Goal: Task Accomplishment & Management: Use online tool/utility

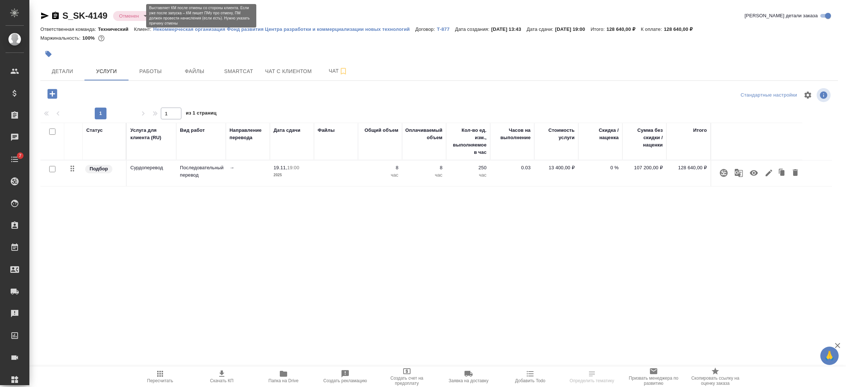
click at [136, 19] on body "🙏 .cls-1 fill:#fff; AWATERA Semenets Irina Клиенты Спецификации Заказы Чаты 7 T…" at bounding box center [423, 223] width 846 height 446
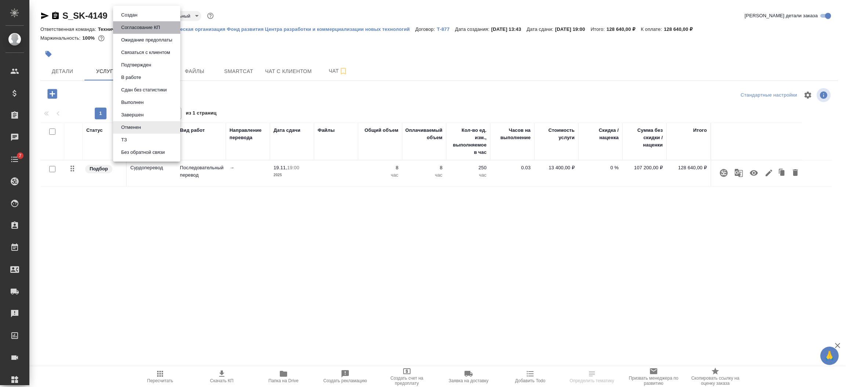
click at [136, 30] on button "Согласование КП" at bounding box center [140, 27] width 43 height 8
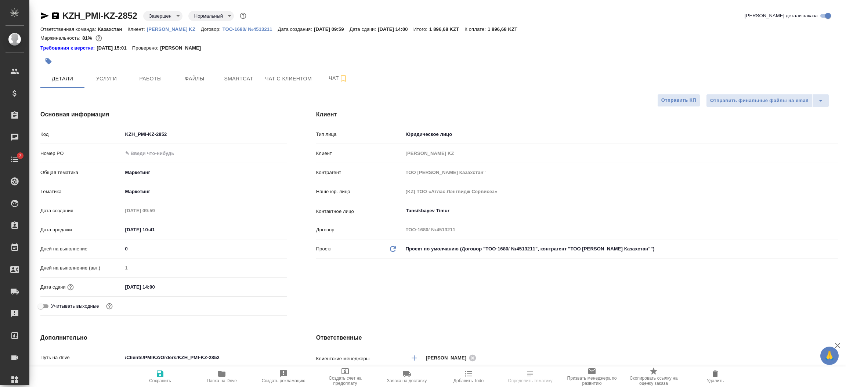
select select "RU"
click at [102, 79] on span "Услуги" at bounding box center [106, 78] width 35 height 9
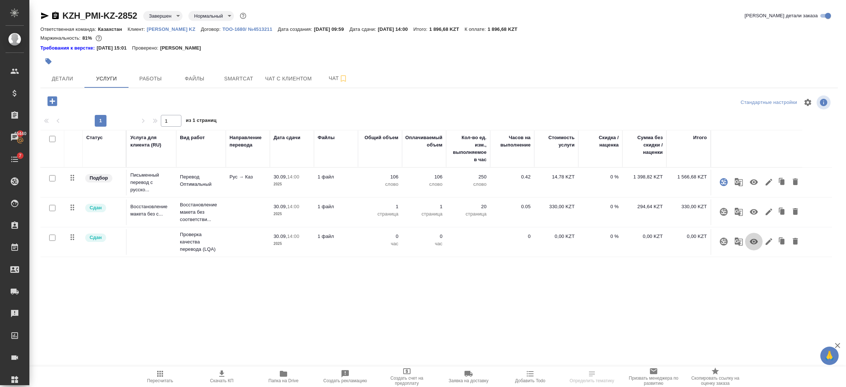
click at [756, 241] on icon "button" at bounding box center [754, 242] width 8 height 6
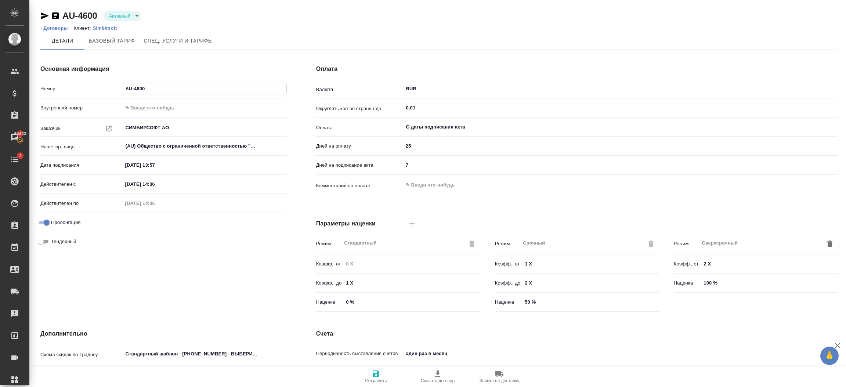
click at [158, 92] on input "AU-4600" at bounding box center [204, 88] width 163 height 11
type input "A"
paste input "No-20/01"
type input "No-20/01"
click at [384, 374] on span "Сохранить" at bounding box center [376, 376] width 53 height 14
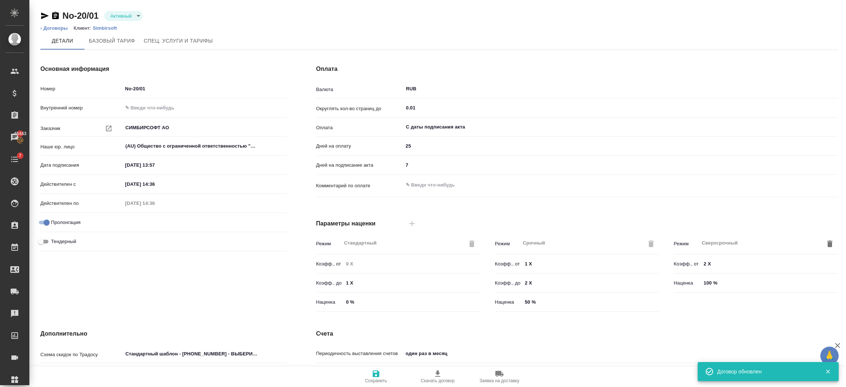
type input "1062 awatera + Marketing"
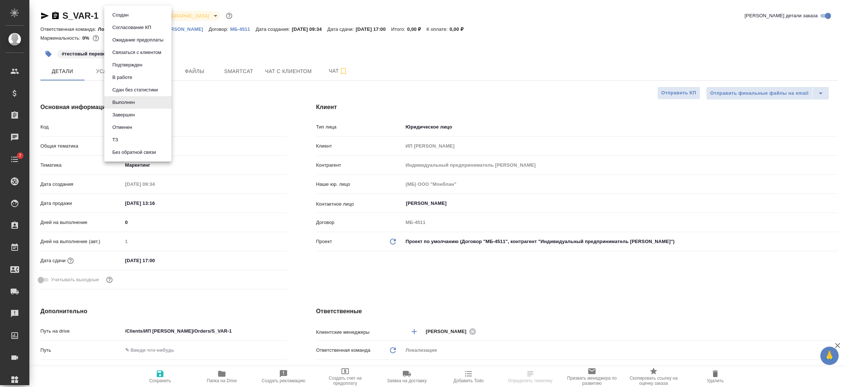
select select "RU"
click at [129, 11] on body "🙏 .cls-1 fill:#fff; AWATERA Semenets Irina Клиенты Спецификации Заказы Чаты 7 T…" at bounding box center [423, 223] width 846 height 446
click at [221, 21] on div at bounding box center [423, 193] width 846 height 387
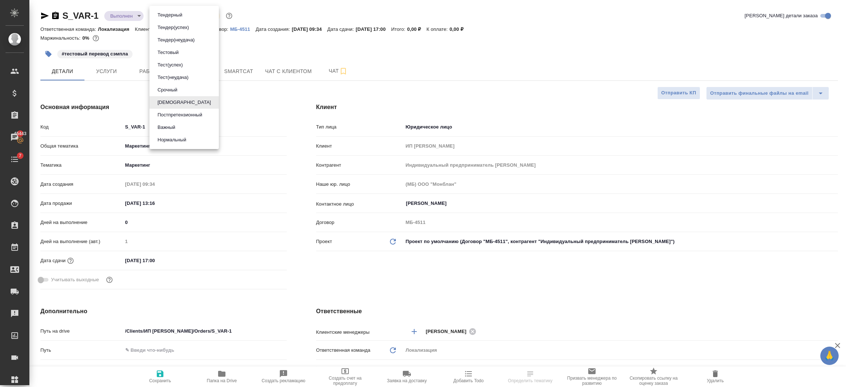
click at [182, 19] on body "🙏 .cls-1 fill:#fff; AWATERA Semenets Irina Клиенты Спецификации Заказы 45443 Ча…" at bounding box center [423, 223] width 846 height 446
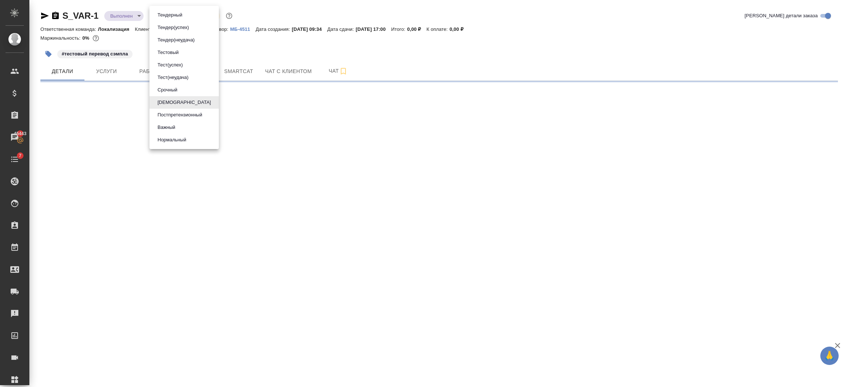
select select "RU"
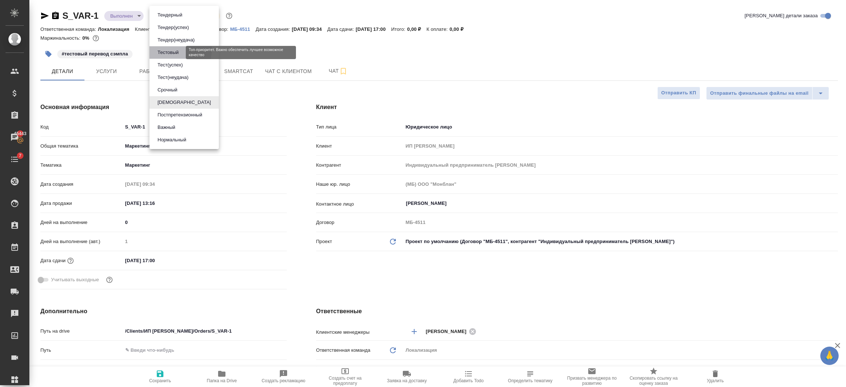
type textarea "x"
click at [171, 49] on button "Тестовый" at bounding box center [168, 52] width 26 height 8
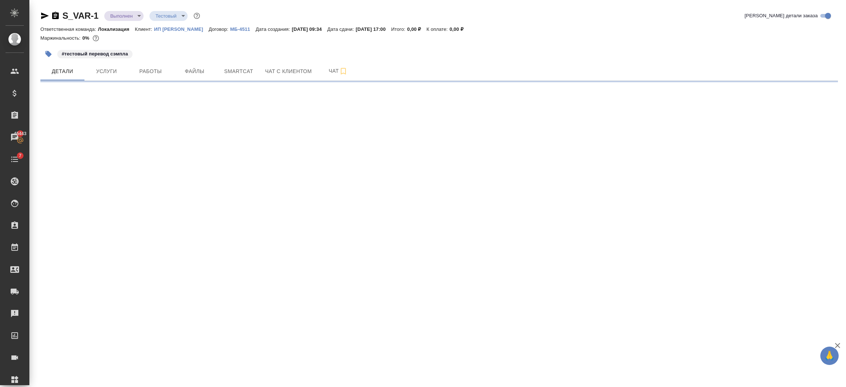
select select "RU"
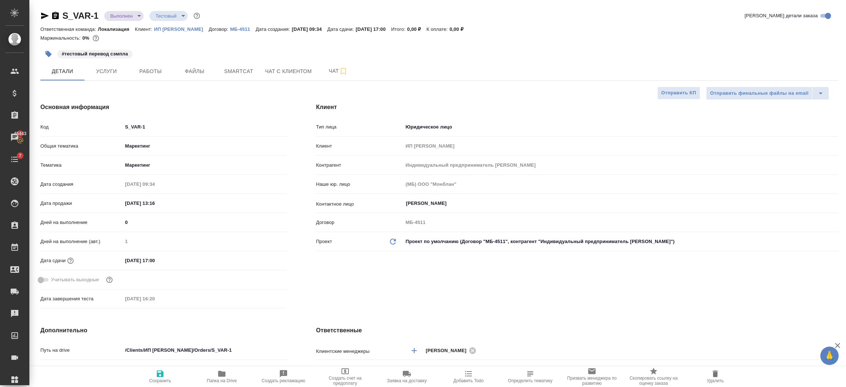
type textarea "x"
type input "Индивидуальный предприниматель Варова Александра Владимировна"
type textarea "x"
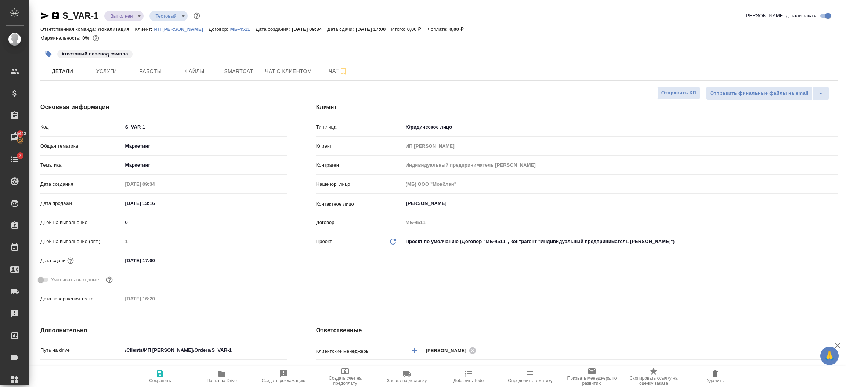
type textarea "x"
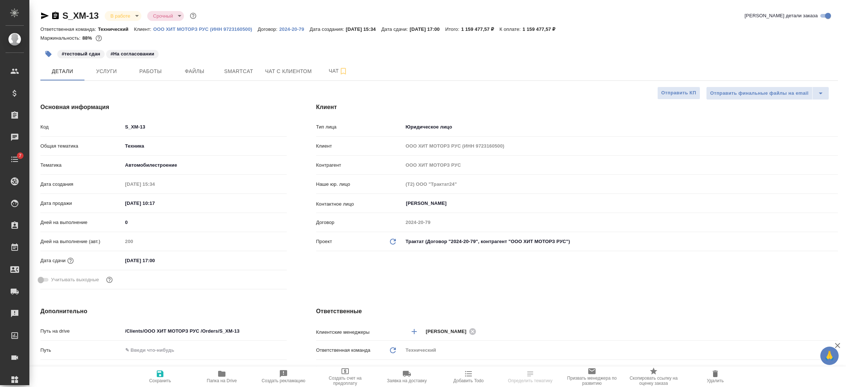
select select "RU"
click at [178, 257] on input "28.11.2025 17:00" at bounding box center [155, 260] width 64 height 11
click at [266, 258] on icon "button" at bounding box center [265, 260] width 9 height 9
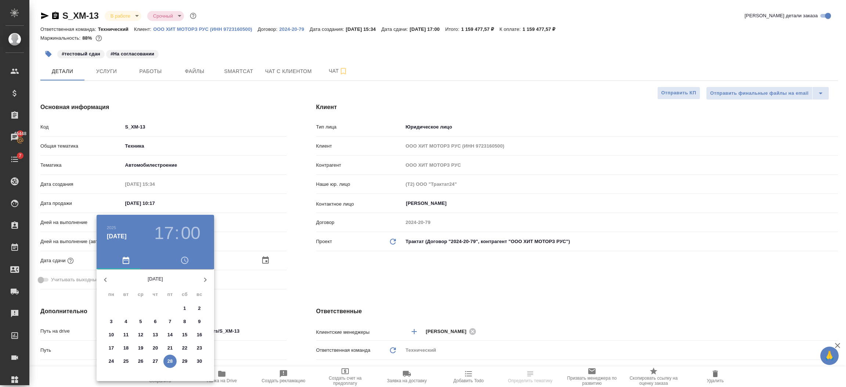
click at [205, 277] on icon "button" at bounding box center [205, 279] width 9 height 9
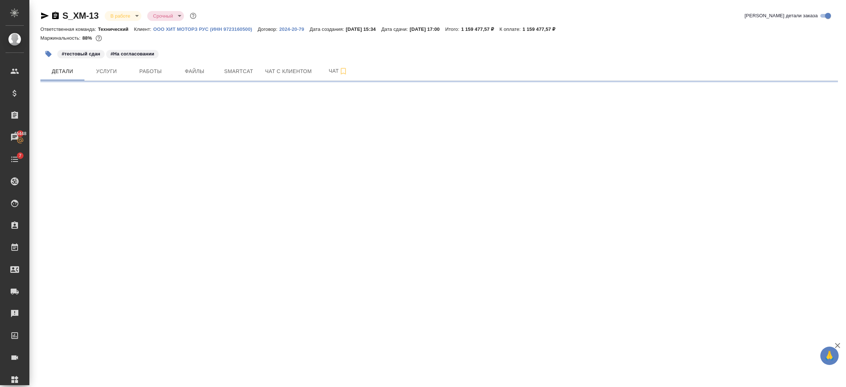
select select "RU"
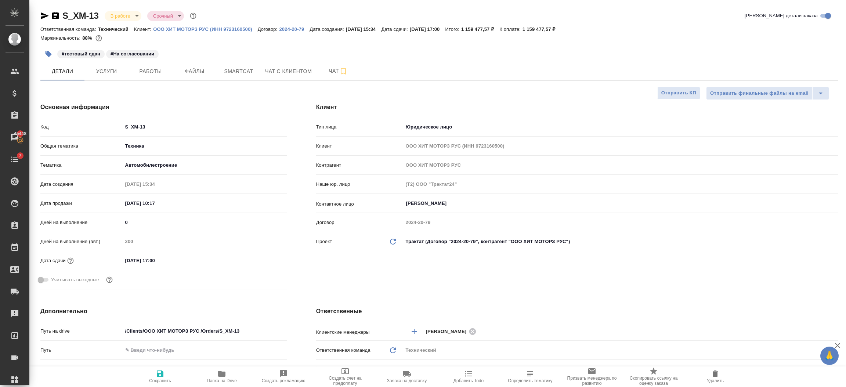
type textarea "x"
click at [186, 258] on input "28.11.2025 17:00" at bounding box center [155, 260] width 64 height 11
click at [269, 259] on icon "button" at bounding box center [265, 260] width 9 height 9
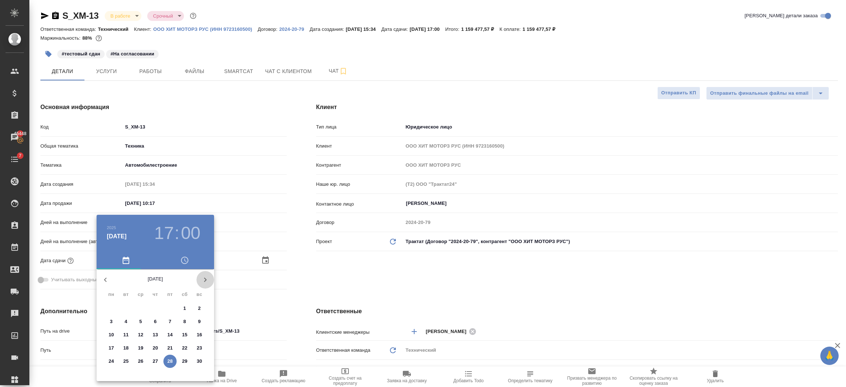
click at [209, 277] on icon "button" at bounding box center [205, 279] width 9 height 9
click at [113, 319] on span "8" at bounding box center [111, 321] width 13 height 7
type input "08.12.2025 17:00"
type textarea "x"
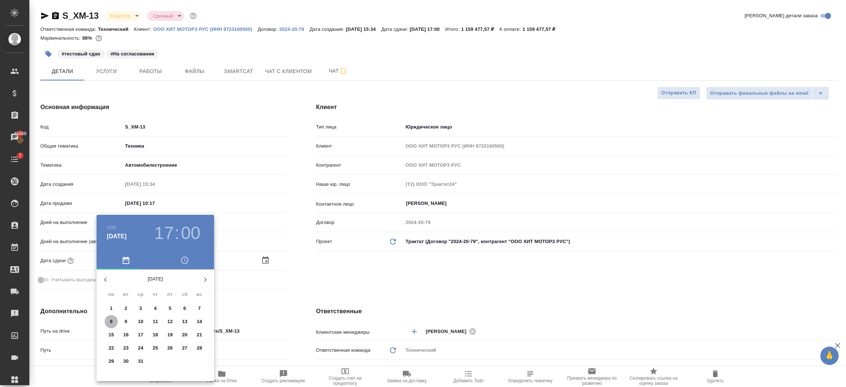
type textarea "x"
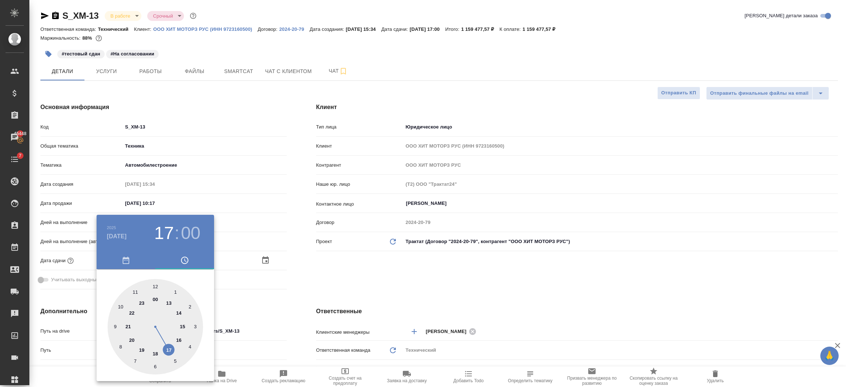
click at [265, 299] on div at bounding box center [423, 193] width 846 height 387
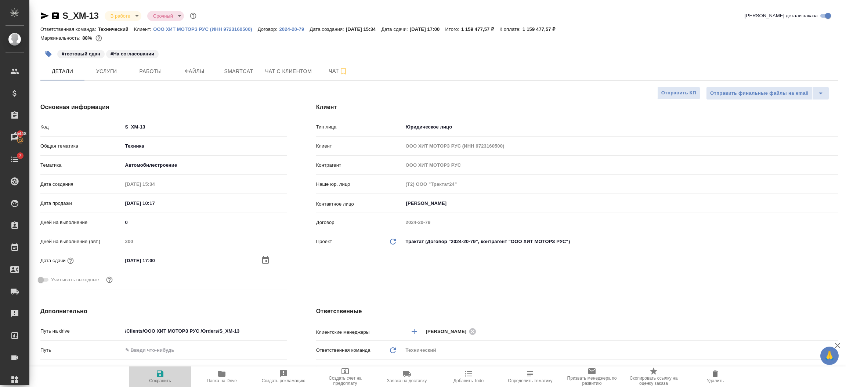
click at [156, 378] on icon "button" at bounding box center [160, 373] width 9 height 9
type textarea "x"
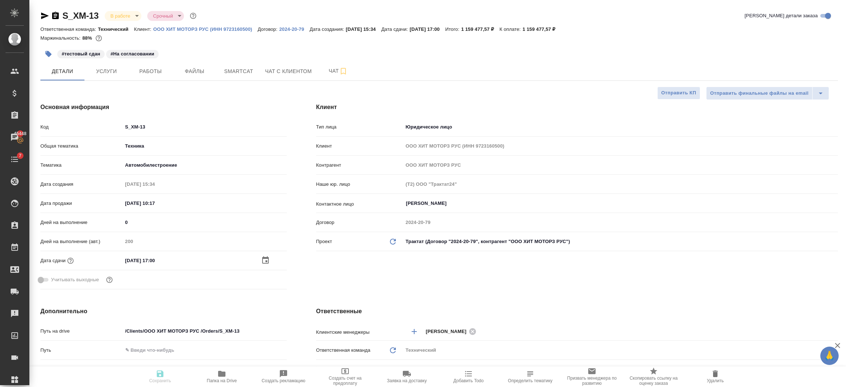
type textarea "x"
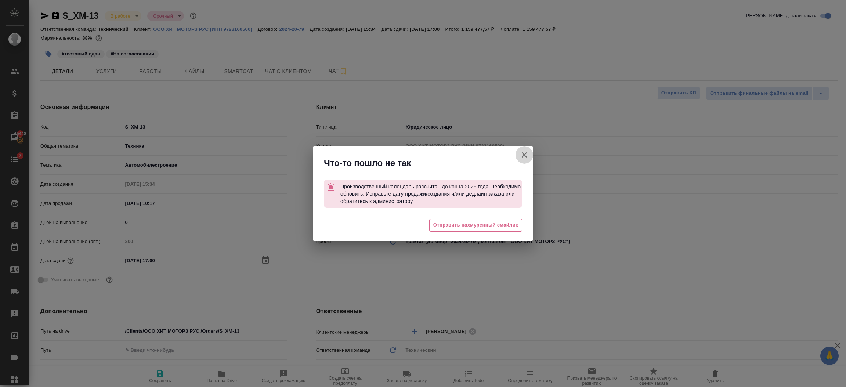
click at [520, 158] on icon "button" at bounding box center [524, 155] width 9 height 9
type textarea "x"
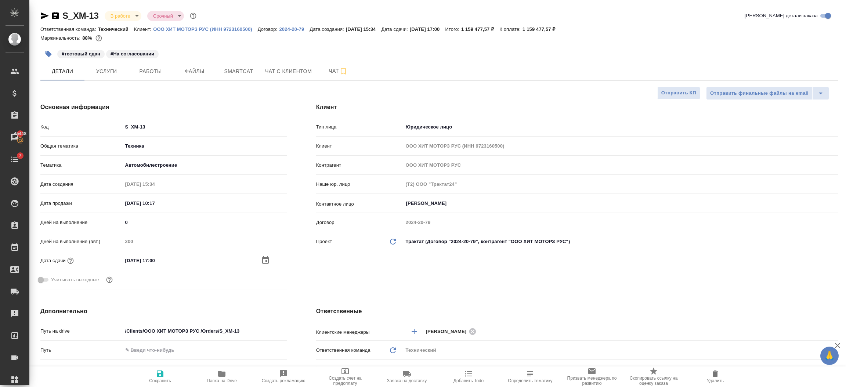
type textarea "x"
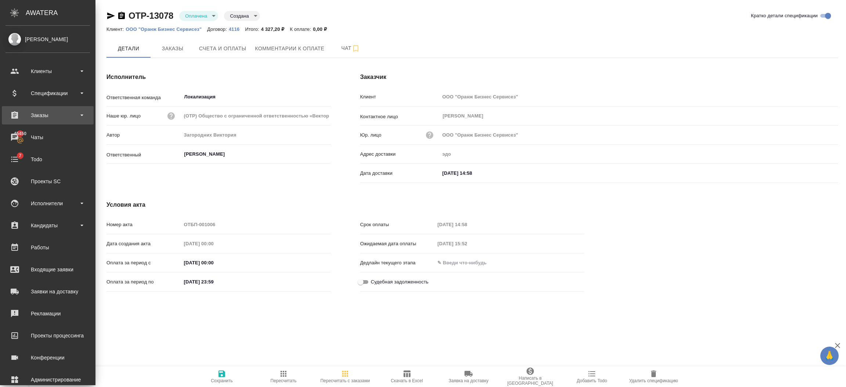
click at [39, 122] on div "Заказы" at bounding box center [48, 115] width 92 height 18
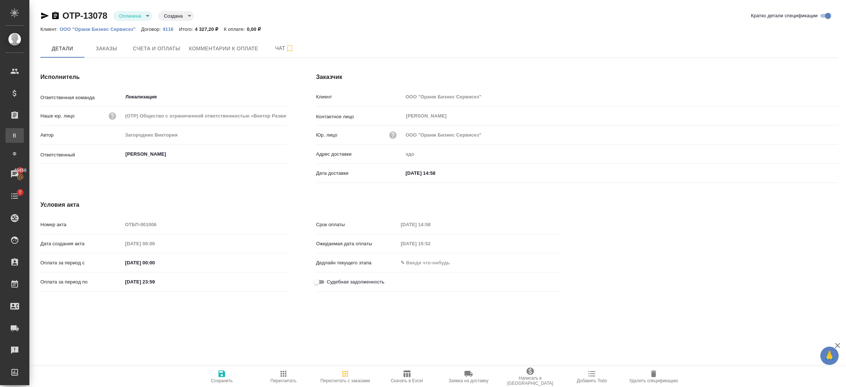
click at [24, 140] on link "В Все заказы" at bounding box center [15, 135] width 18 height 15
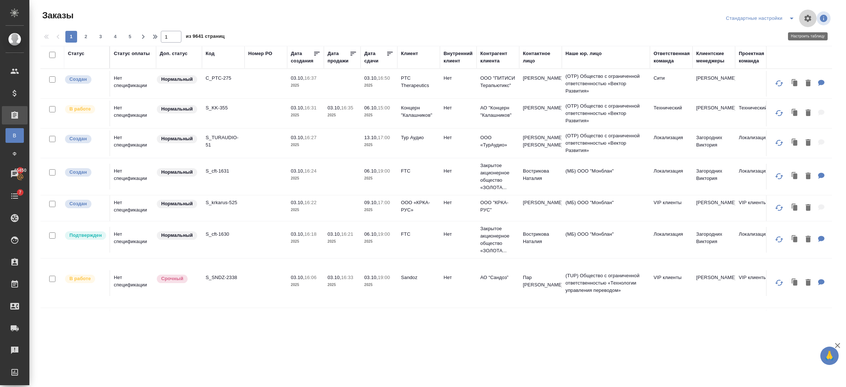
click at [810, 17] on icon "button" at bounding box center [807, 18] width 7 height 7
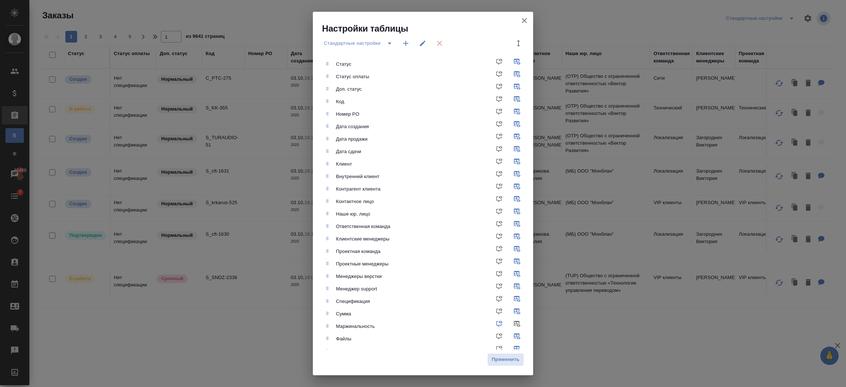
scroll to position [41, 0]
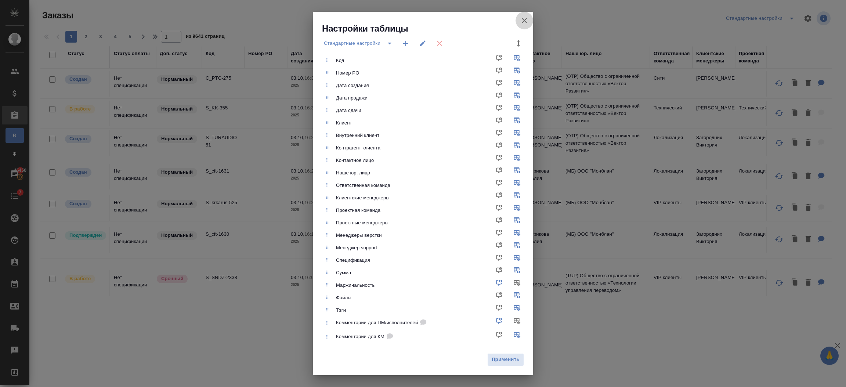
click at [525, 19] on icon "button" at bounding box center [524, 20] width 5 height 5
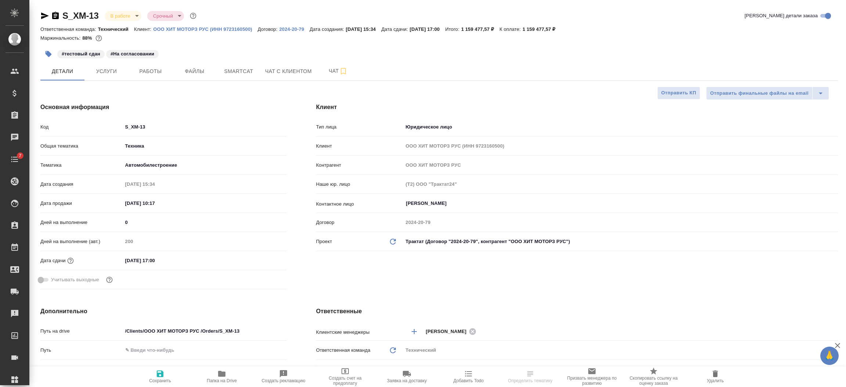
select select "RU"
type textarea "x"
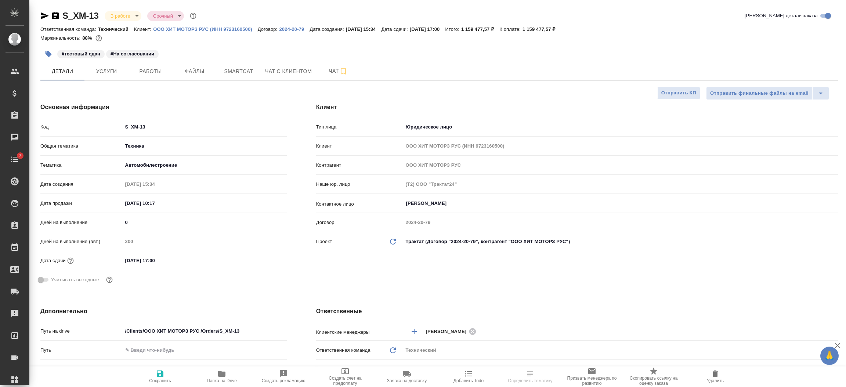
type textarea "x"
click at [46, 19] on icon "button" at bounding box center [44, 15] width 9 height 9
click at [201, 258] on div "28.11.2025 17:00" at bounding box center [205, 260] width 164 height 11
click at [173, 258] on input "28.11.2025 17:00" at bounding box center [155, 260] width 64 height 11
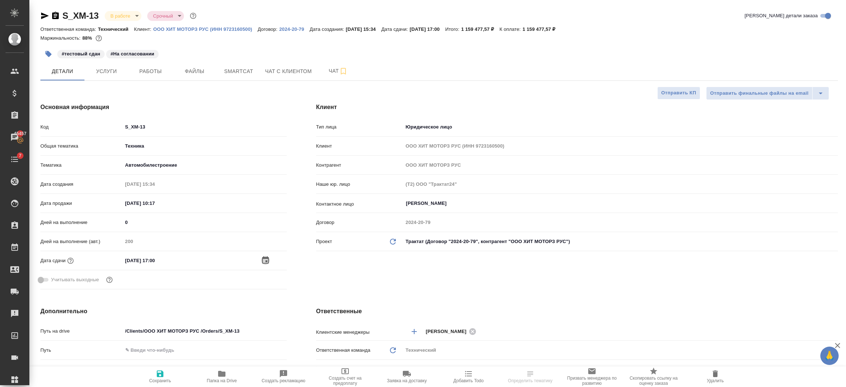
click at [268, 257] on icon "button" at bounding box center [265, 259] width 7 height 7
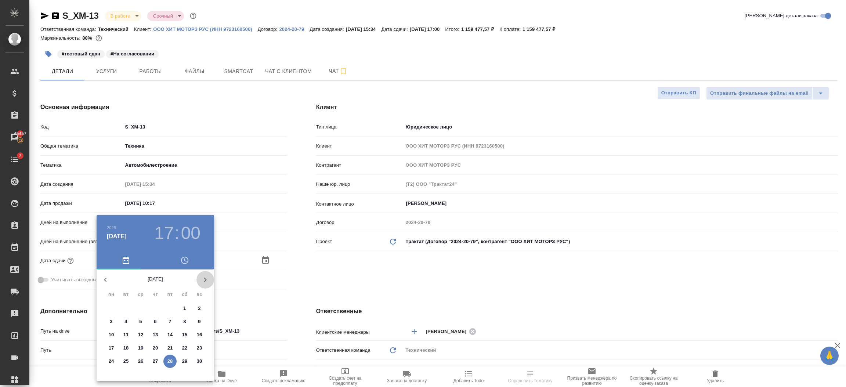
click at [205, 279] on icon "button" at bounding box center [205, 280] width 3 height 4
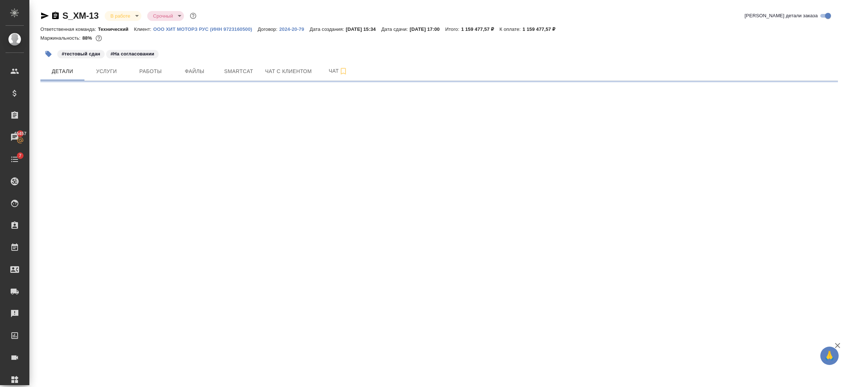
select select "RU"
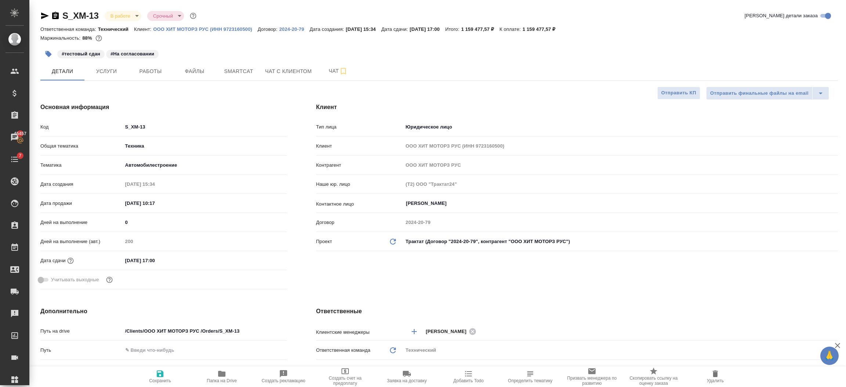
type textarea "x"
click at [243, 263] on div "28.11.2025 17:00" at bounding box center [205, 260] width 164 height 11
click at [223, 261] on div "28.11.2025 17:00" at bounding box center [205, 260] width 164 height 11
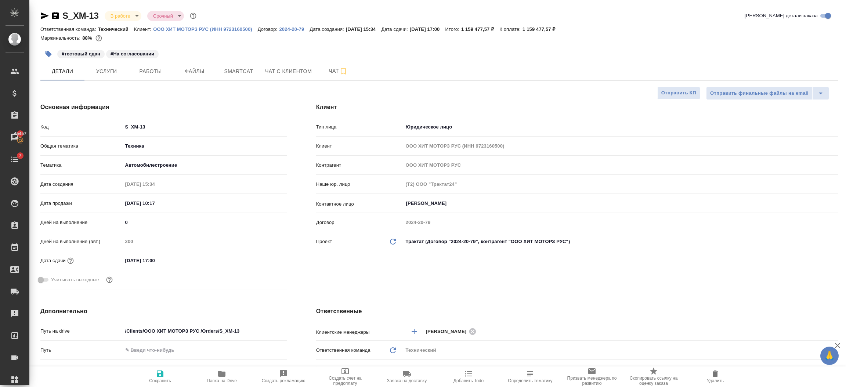
click at [199, 257] on div "28.11.2025 17:00" at bounding box center [205, 260] width 164 height 11
click at [169, 262] on input "28.11.2025 17:00" at bounding box center [155, 260] width 64 height 11
click at [261, 261] on icon "button" at bounding box center [265, 260] width 9 height 9
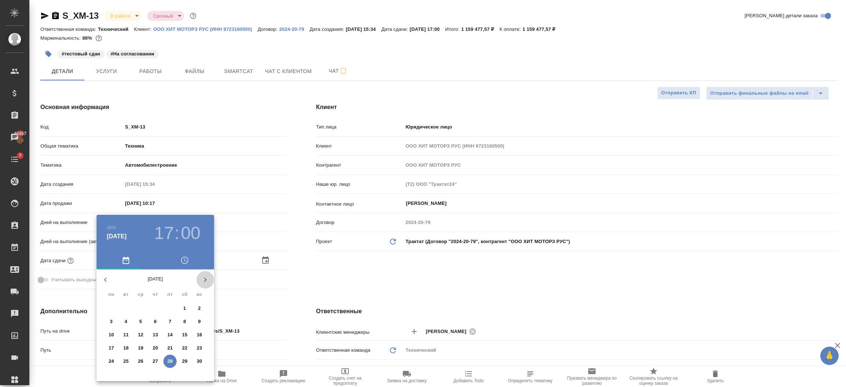
click at [205, 282] on icon "button" at bounding box center [205, 279] width 9 height 9
click at [107, 319] on span "8" at bounding box center [111, 321] width 13 height 7
type input "08.12.2025 17:00"
type textarea "x"
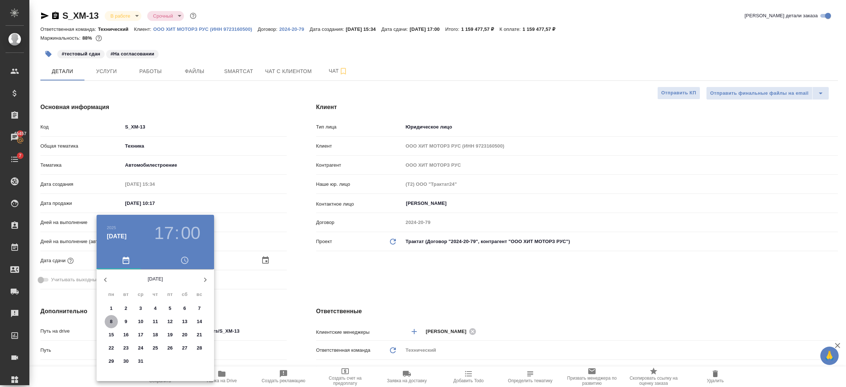
type textarea "x"
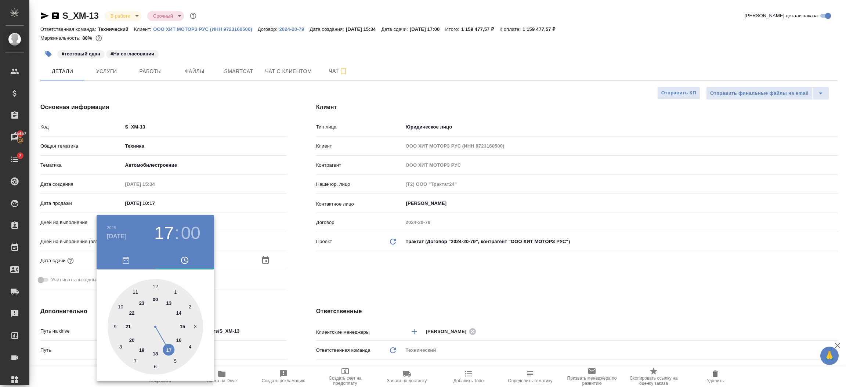
click at [244, 308] on div at bounding box center [423, 193] width 846 height 387
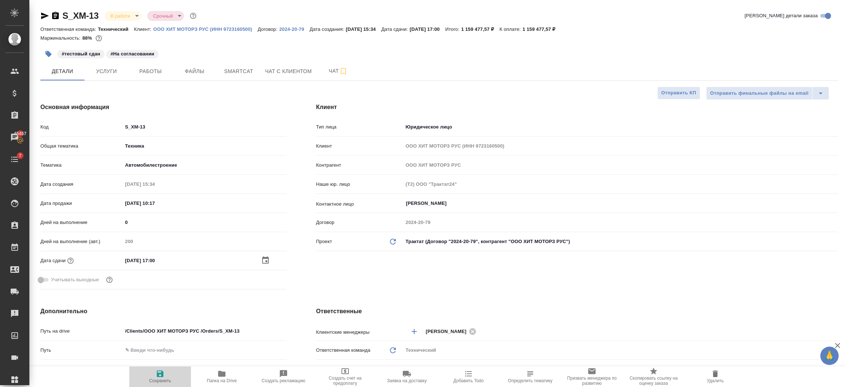
click at [162, 378] on span "Сохранить" at bounding box center [160, 380] width 22 height 5
type textarea "x"
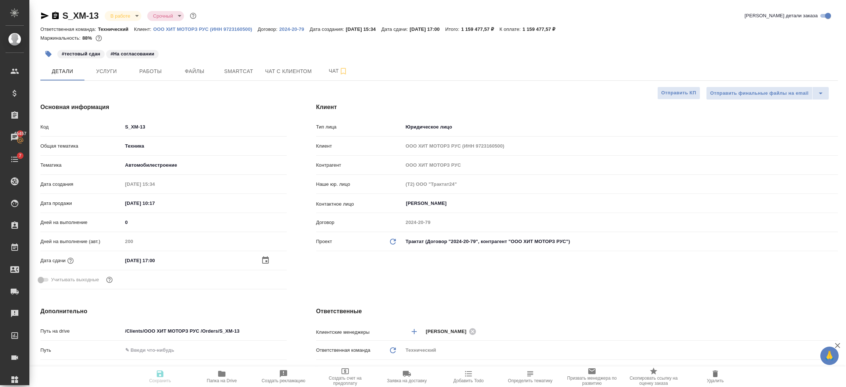
type textarea "x"
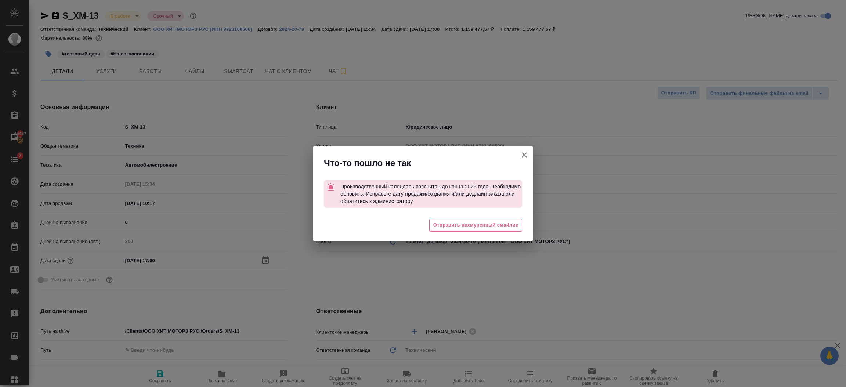
type textarea "x"
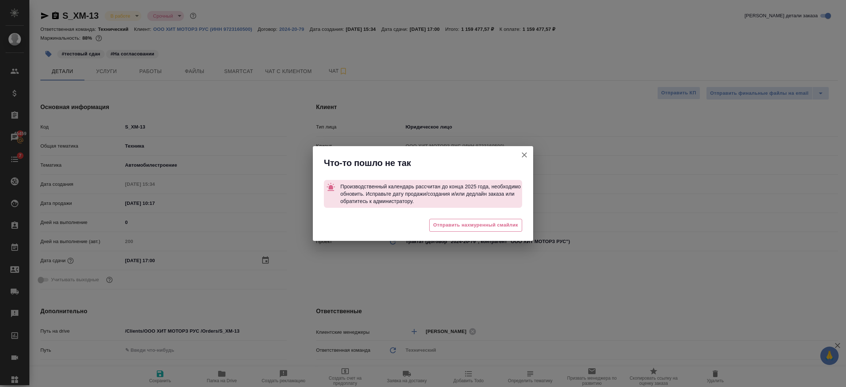
type textarea "x"
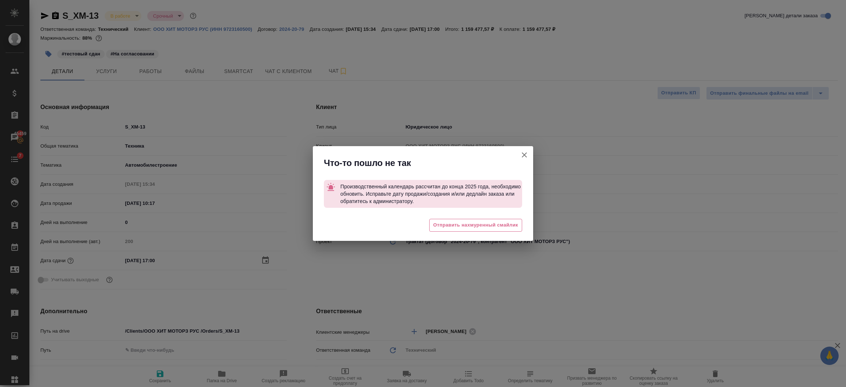
type textarea "x"
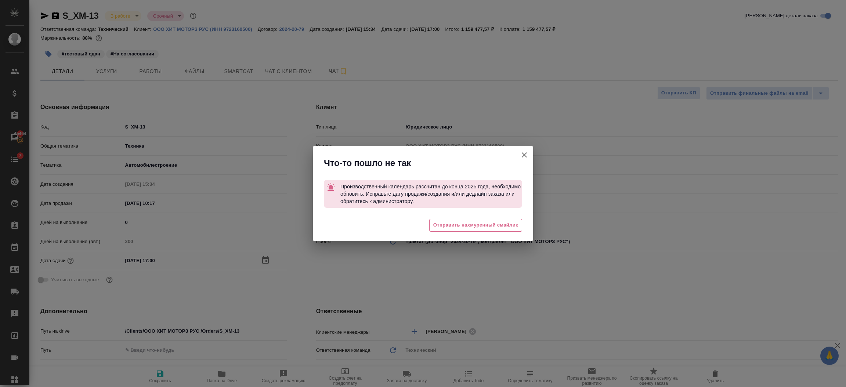
type textarea "x"
click at [525, 152] on icon "button" at bounding box center [524, 155] width 9 height 9
type textarea "x"
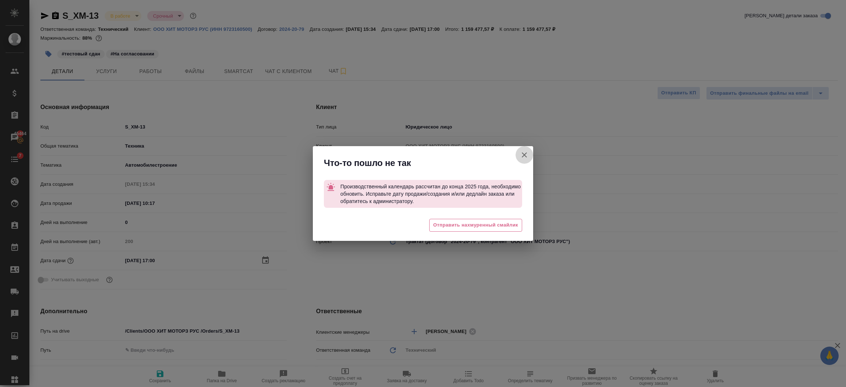
type textarea "x"
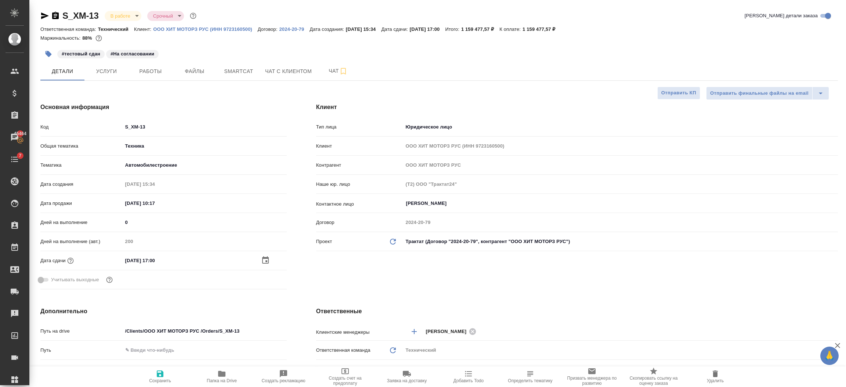
type textarea "x"
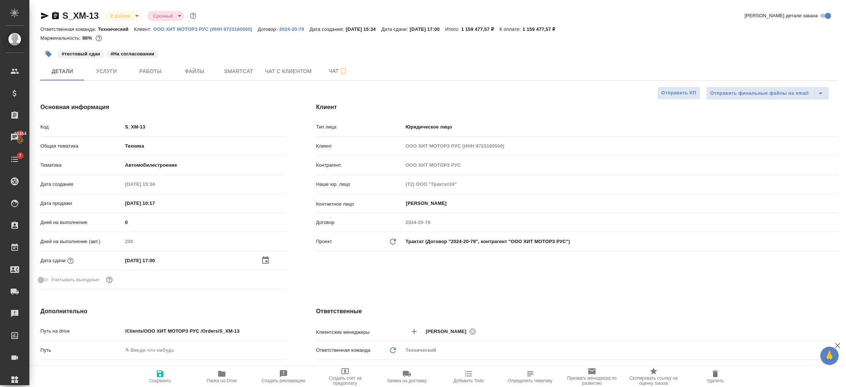
type textarea "x"
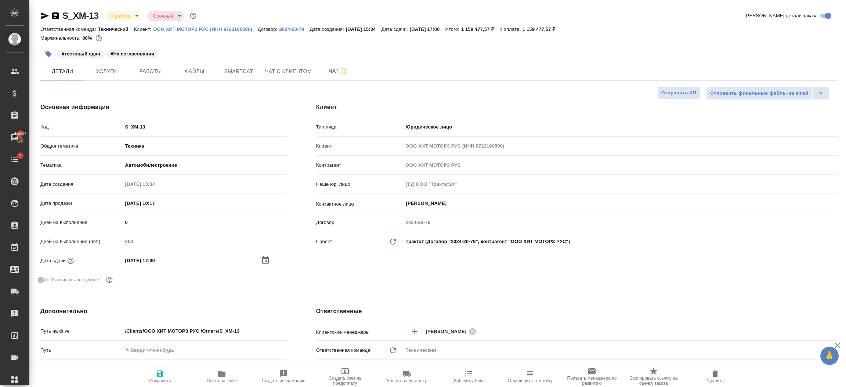
type textarea "x"
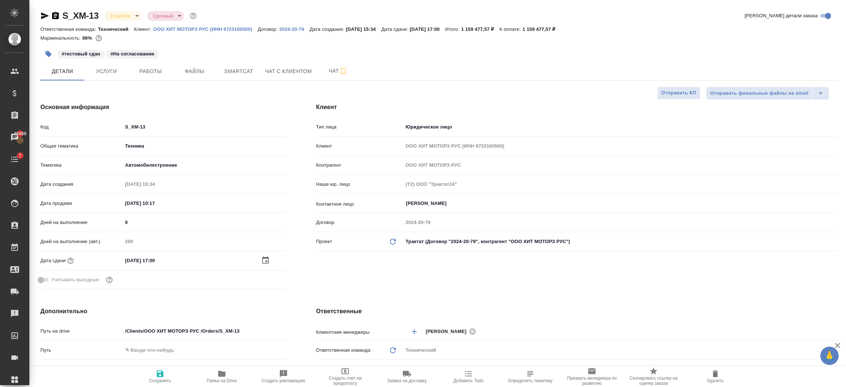
type textarea "x"
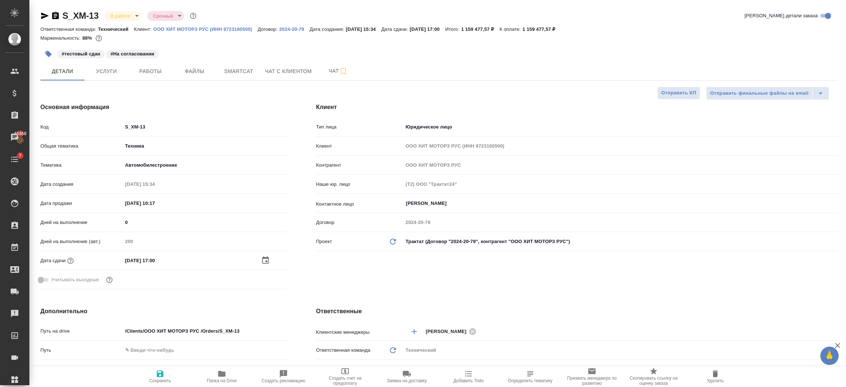
type textarea "x"
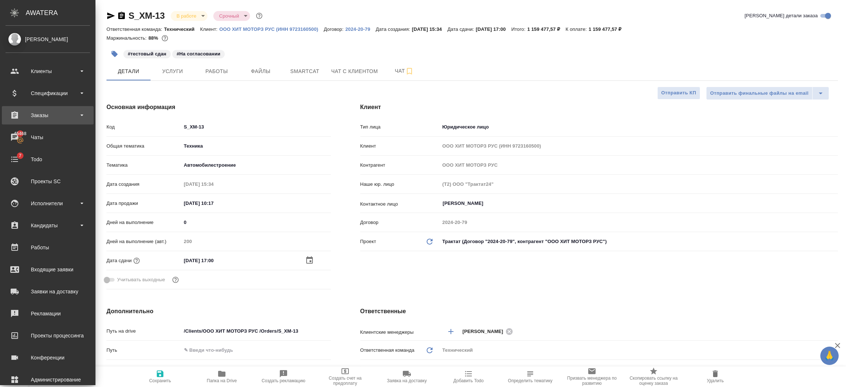
click at [25, 112] on div "Заказы" at bounding box center [48, 115] width 84 height 11
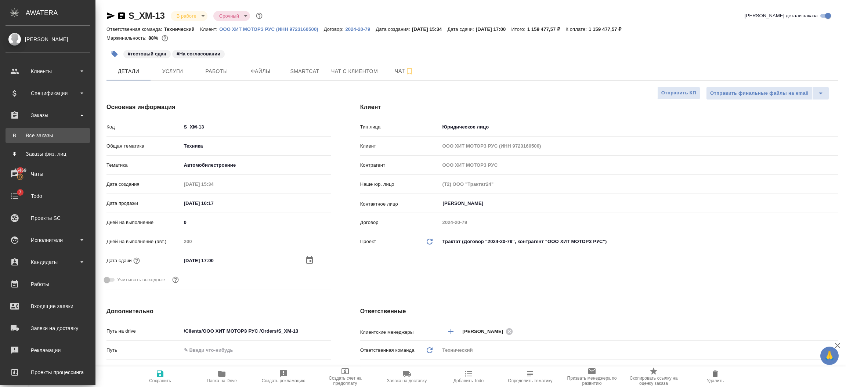
click at [32, 134] on div "Все заказы" at bounding box center [47, 135] width 77 height 7
type textarea "x"
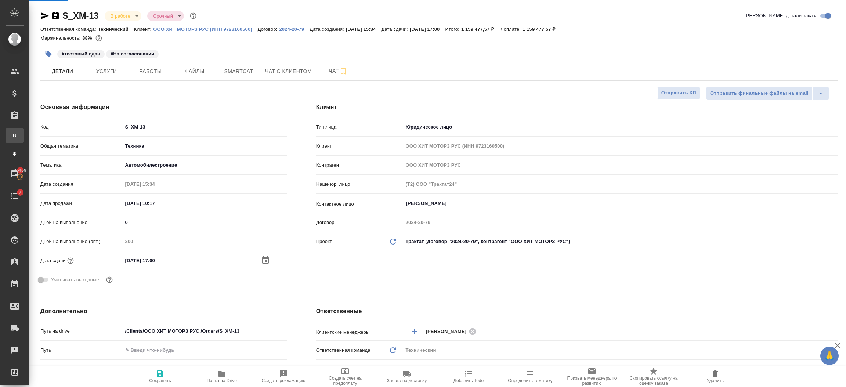
type textarea "x"
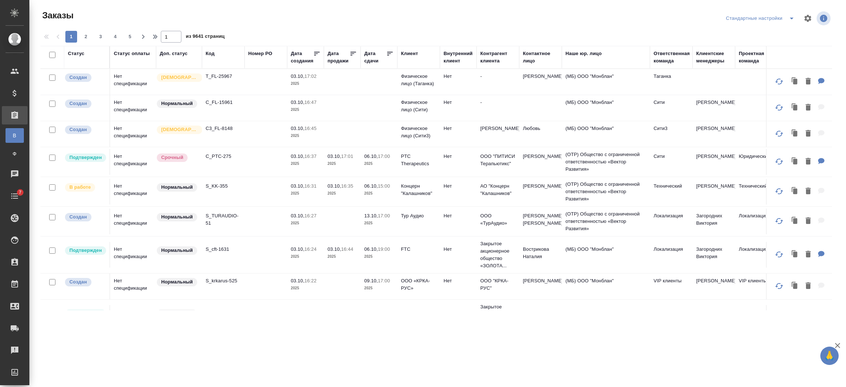
click at [211, 50] on div "Код" at bounding box center [210, 53] width 9 height 7
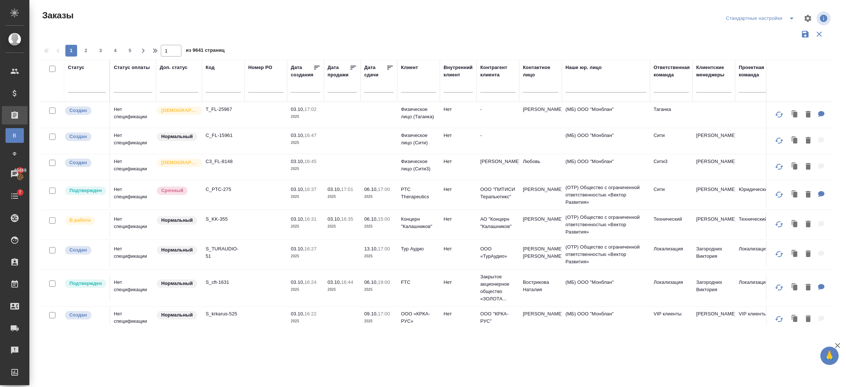
click at [212, 82] on div at bounding box center [223, 89] width 35 height 18
click at [215, 86] on input "text" at bounding box center [223, 87] width 35 height 9
paste input "KUNZ_FL-5920"
type input "KUNZ_FL-5920"
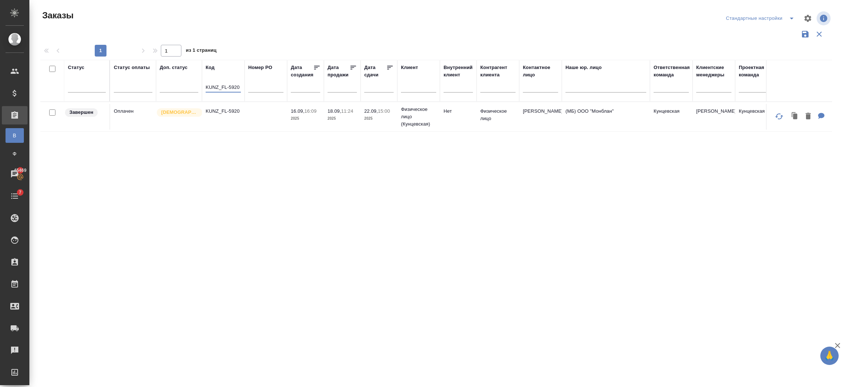
click at [218, 120] on td "KUNZ_FL-5920" at bounding box center [223, 117] width 43 height 26
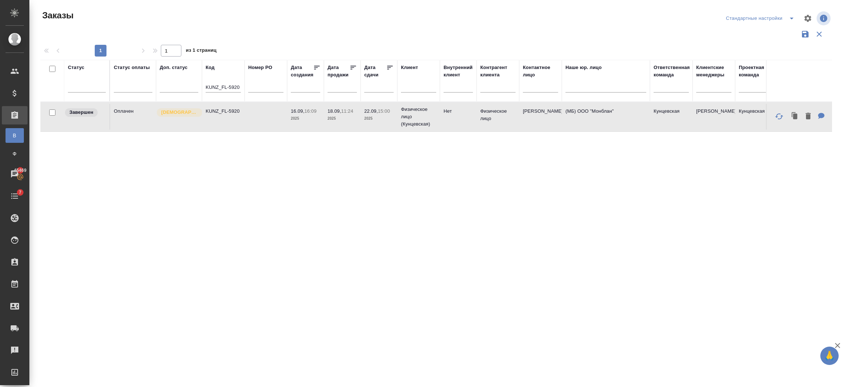
click at [218, 120] on td "KUNZ_FL-5920" at bounding box center [223, 117] width 43 height 26
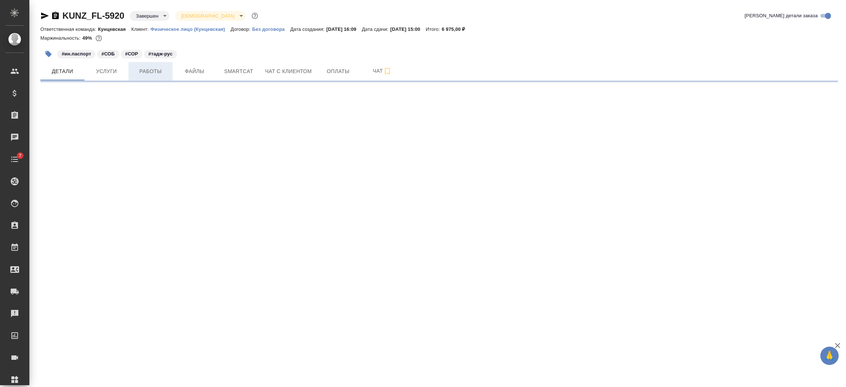
select select "RU"
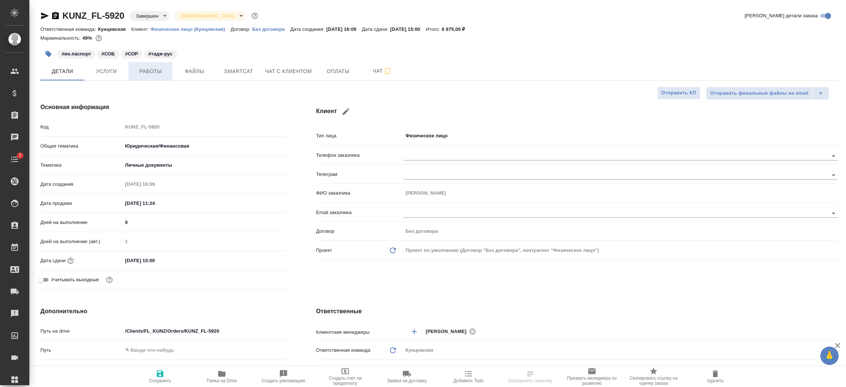
type textarea "x"
click at [159, 75] on span "Работы" at bounding box center [150, 71] width 35 height 9
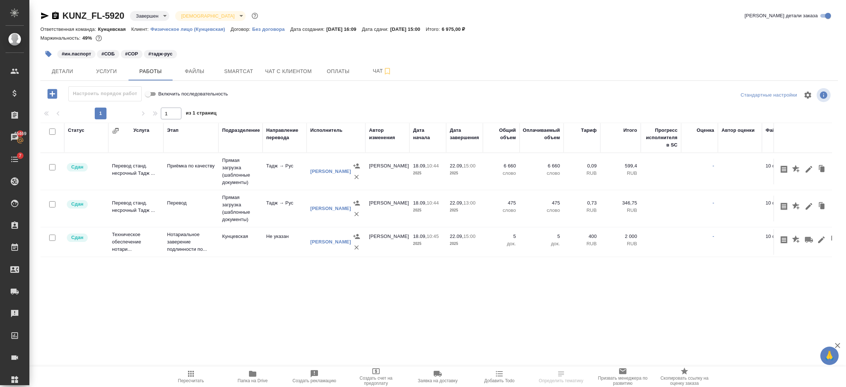
click at [222, 242] on td "Кунцевская" at bounding box center [240, 242] width 44 height 26
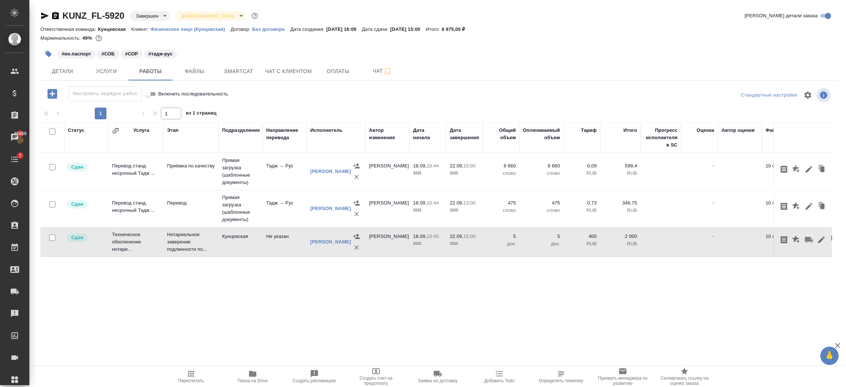
click at [288, 209] on td "Тадж → Рус" at bounding box center [285, 209] width 44 height 26
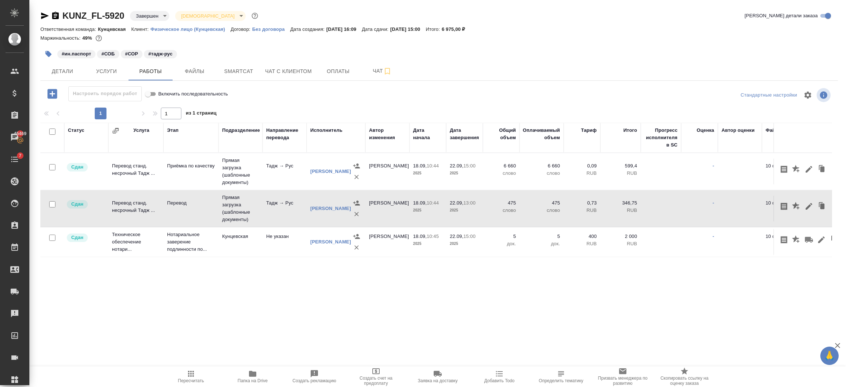
click at [248, 161] on td "Прямая загрузка (шаблонные документы)" at bounding box center [240, 171] width 44 height 37
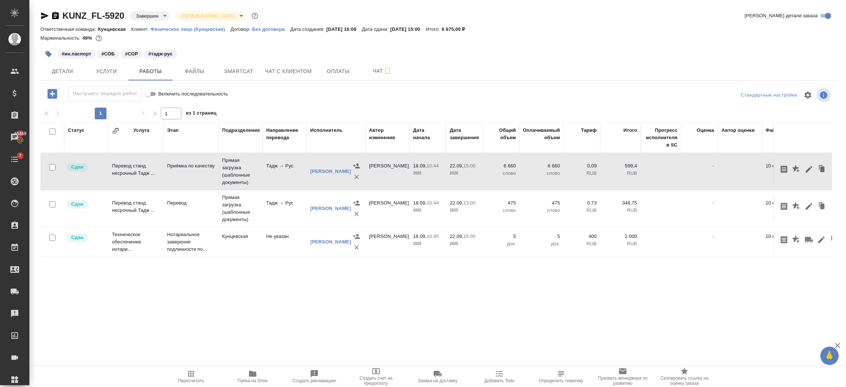
click at [248, 161] on td "Прямая загрузка (шаблонные документы)" at bounding box center [240, 171] width 44 height 37
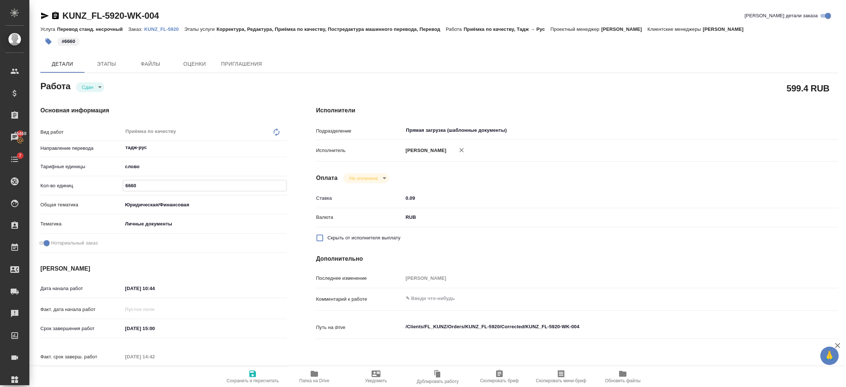
click at [149, 185] on input "6660" at bounding box center [204, 185] width 163 height 11
type input "6"
type input "952"
click at [254, 380] on span "Сохранить и пересчитать" at bounding box center [253, 380] width 52 height 5
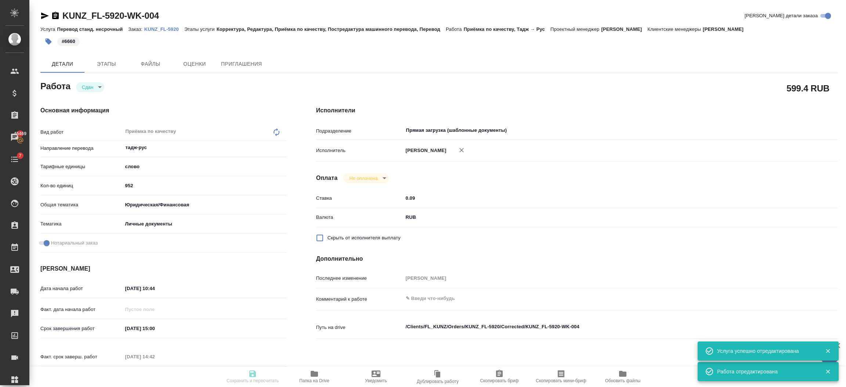
type input "closed"
type input "тадж-рус"
type input "5a8b1489cc6b4906c91bfd90"
type input "952"
type input "yr-fn"
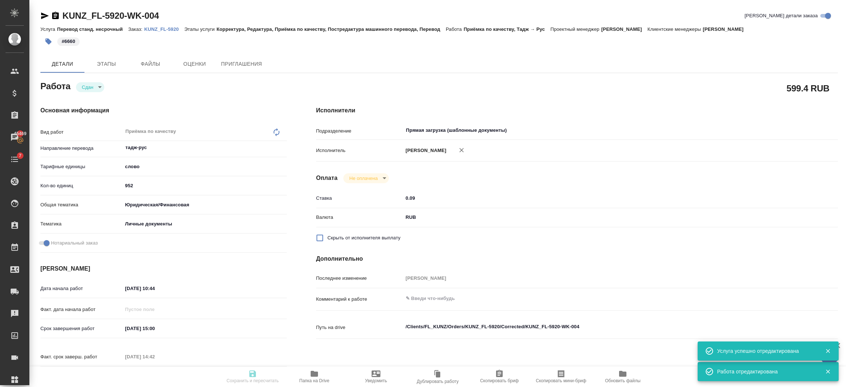
type input "5a8b8b956a9677013d343cfe"
checkbox input "true"
type input "[DATE] 10:44"
type input "[DATE] 15:00"
type input "[DATE] 14:42"
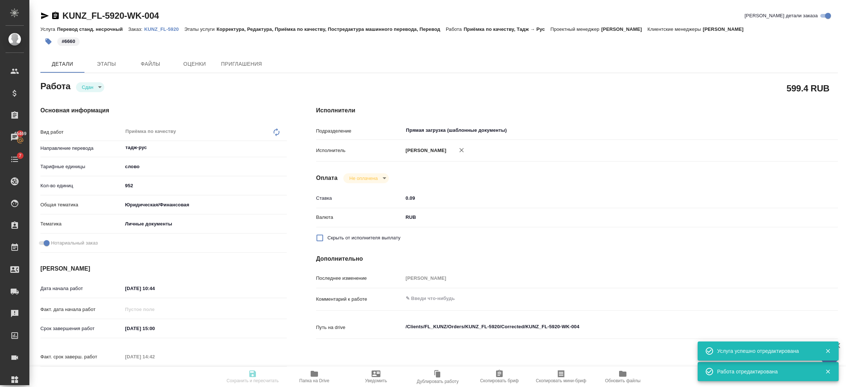
type input "[DATE] 15:00"
type input "Прямая загрузка (шаблонные документы)"
type input "notPayed"
type input "0.09"
type input "RUB"
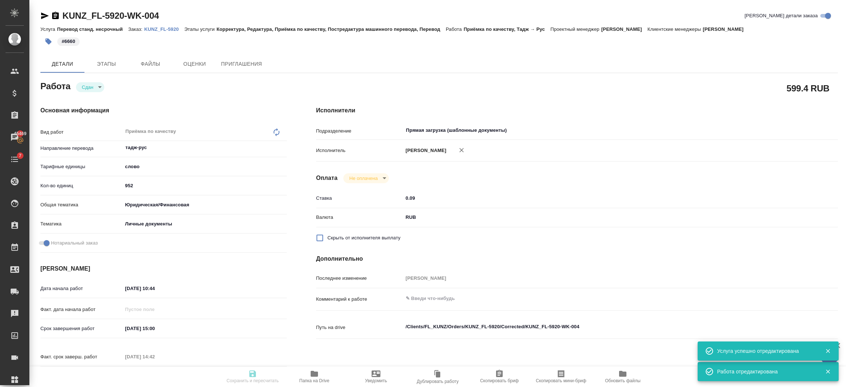
type input "[PERSON_NAME]"
type input "KUNZ_FL-5920"
type input "Перевод станд. несрочный"
type input "Корректура, Редактура, Приёмка по качеству, Постредактура машинного перевода, П…"
type input "[PERSON_NAME]"
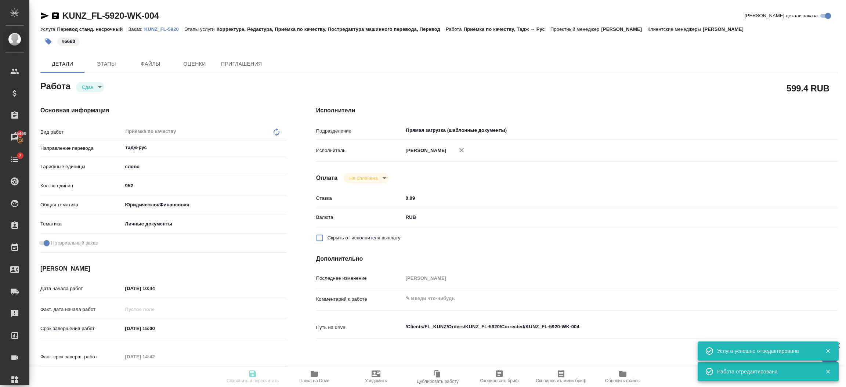
type input "/Clients/FL_KUNZ/Orders/KUNZ_FL-5920"
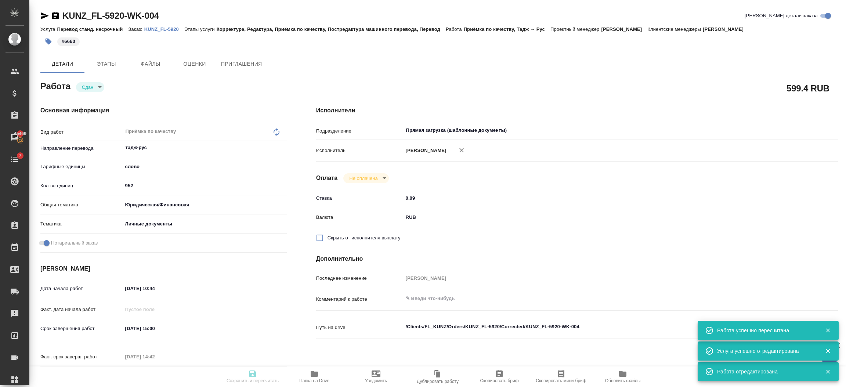
type input "closed"
type input "тадж-рус"
type input "5a8b1489cc6b4906c91bfd90"
type input "952"
type input "yr-fn"
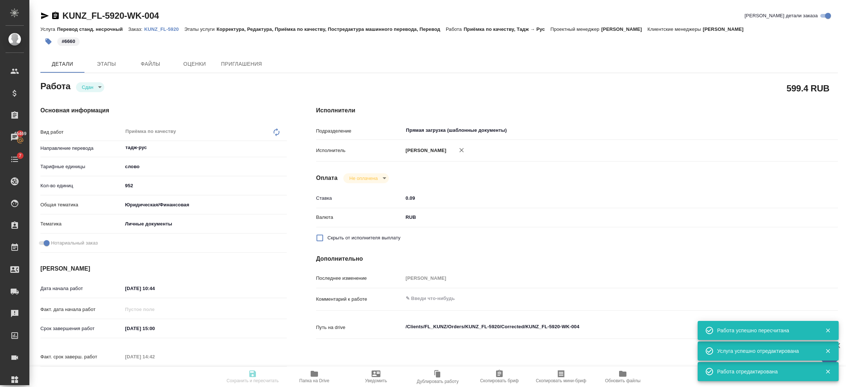
type input "5a8b8b956a9677013d343cfe"
checkbox input "true"
type input "[DATE] 10:44"
type input "[DATE] 15:00"
type input "[DATE] 14:42"
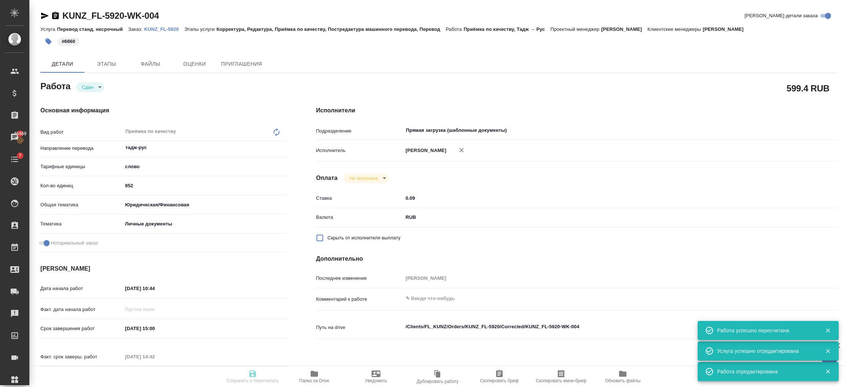
type input "[DATE] 15:00"
type input "Прямая загрузка (шаблонные документы)"
type input "notPayed"
type input "0.09"
type input "RUB"
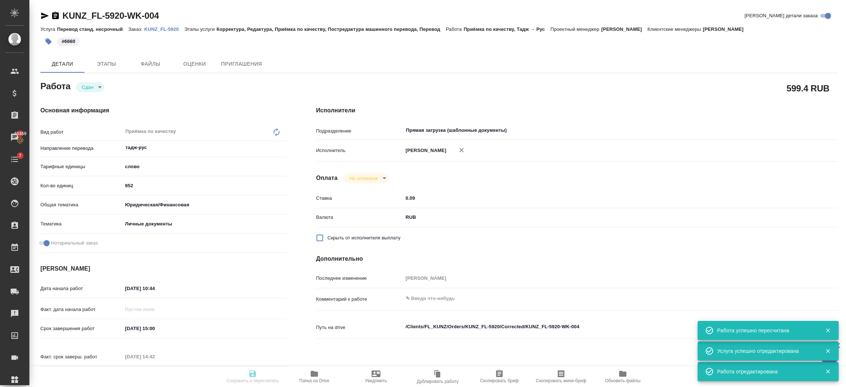
type input "[PERSON_NAME]"
type input "KUNZ_FL-5920"
type input "Перевод станд. несрочный"
type input "Корректура, Редактура, Приёмка по качеству, Постредактура машинного перевода, П…"
type input "[PERSON_NAME]"
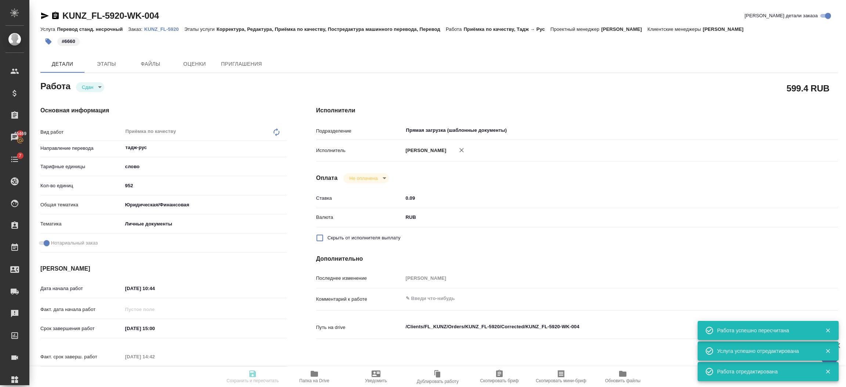
type input "/Clients/FL_KUNZ/Orders/KUNZ_FL-5920"
